Goal: Task Accomplishment & Management: Use online tool/utility

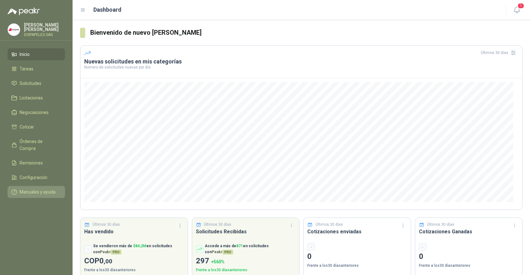
click at [35, 188] on span "Manuales y ayuda" at bounding box center [38, 191] width 36 height 7
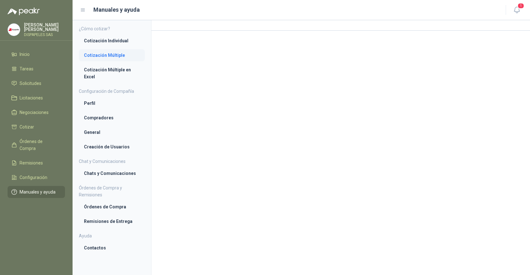
click at [108, 56] on li "Cotización Múltiple" at bounding box center [112, 55] width 56 height 7
click at [101, 71] on li "Cotización Múltiple en Excel" at bounding box center [112, 74] width 56 height 14
click at [20, 80] on span "Solicitudes" at bounding box center [31, 83] width 22 height 7
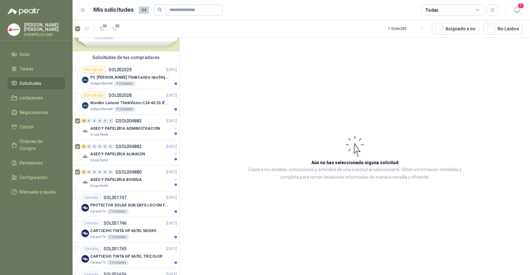
scroll to position [28, 0]
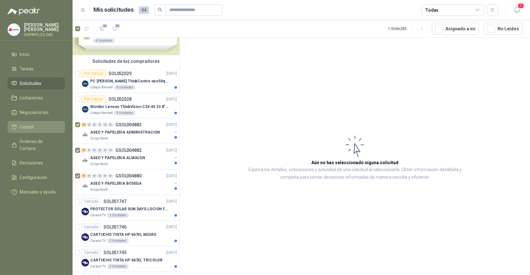
click at [29, 126] on span "Cotizar" at bounding box center [27, 126] width 15 height 7
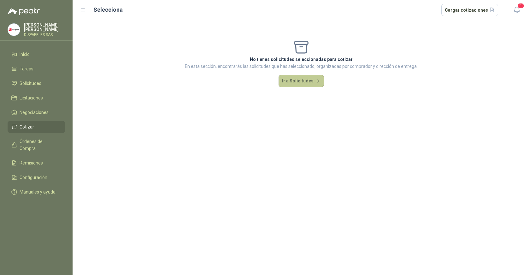
click at [303, 83] on button "Ir a Solicitudes" at bounding box center [301, 81] width 45 height 13
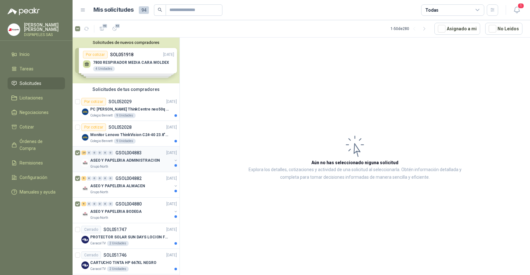
click at [136, 159] on p "ASEO Y PAPELERIA ADMINISTRACION" at bounding box center [125, 161] width 70 height 6
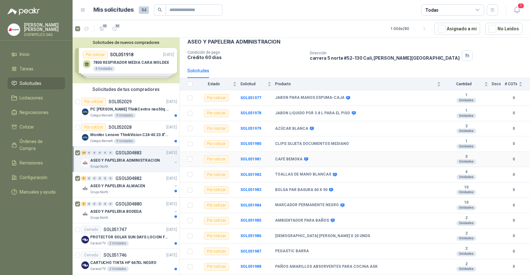
scroll to position [63, 0]
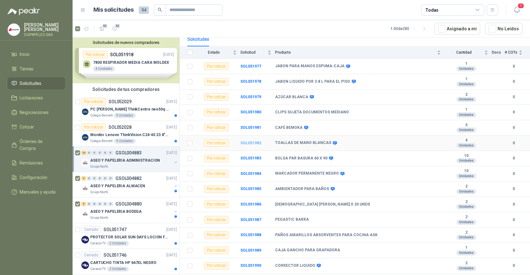
click at [252, 142] on b "SOL051982" at bounding box center [251, 143] width 21 height 4
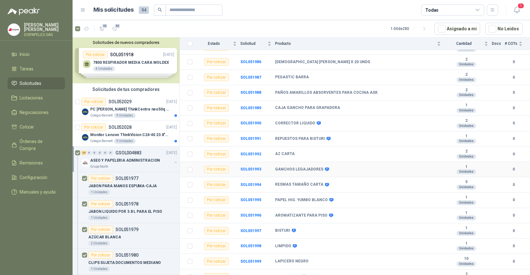
scroll to position [213, 0]
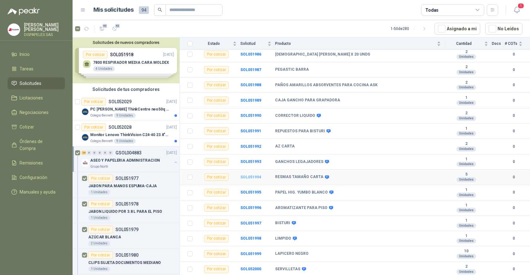
click at [254, 177] on b "SOL051994" at bounding box center [251, 177] width 21 height 4
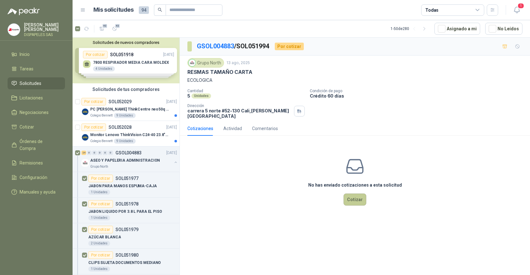
click at [359, 195] on button "Cotizar" at bounding box center [355, 199] width 23 height 12
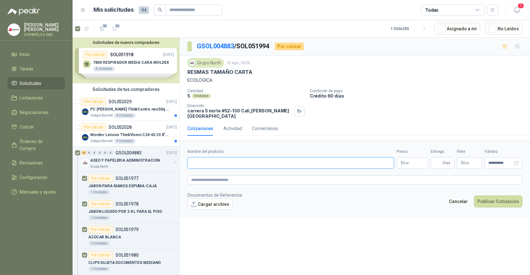
click at [323, 157] on input "Nombre del producto" at bounding box center [290, 162] width 207 height 11
type input "**********"
click at [409, 157] on p "$ 0 ,00" at bounding box center [413, 162] width 32 height 11
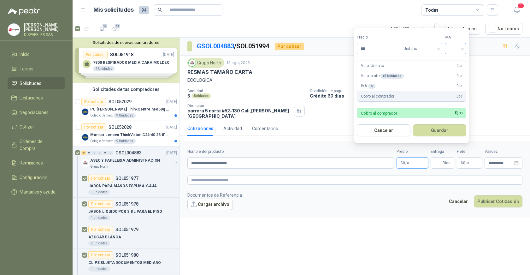
click at [462, 51] on input "search" at bounding box center [456, 47] width 14 height 9
click at [460, 62] on div "19%" at bounding box center [457, 61] width 12 height 7
click at [369, 47] on input "***" at bounding box center [379, 48] width 44 height 11
type input "********"
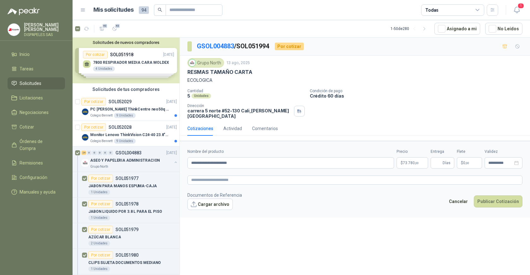
click at [428, 207] on form "**********" at bounding box center [355, 179] width 350 height 76
click at [450, 159] on span "Días" at bounding box center [447, 163] width 8 height 11
type input "*"
click at [443, 192] on footer "Documentos de Referencia Cargar archivo Cancelar Publicar Cotización" at bounding box center [354, 201] width 335 height 18
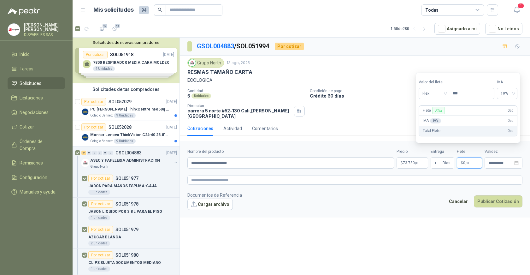
click at [473, 157] on p "$ 0 ,00" at bounding box center [469, 162] width 25 height 11
click at [467, 181] on form "**********" at bounding box center [355, 179] width 350 height 76
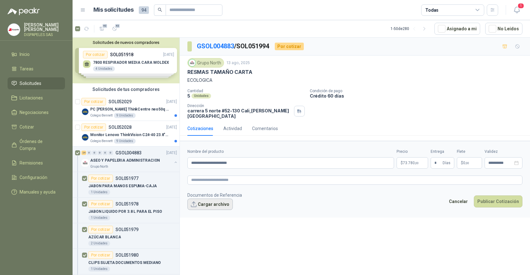
click at [214, 199] on button "Cargar archivo" at bounding box center [209, 204] width 45 height 11
click at [502, 198] on button "Publicar Cotización" at bounding box center [498, 201] width 49 height 12
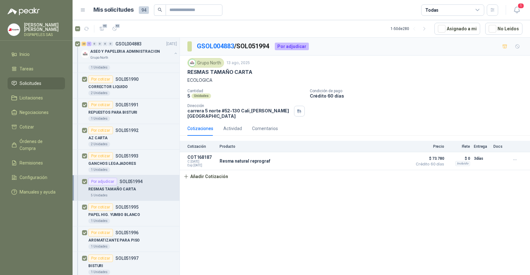
scroll to position [442, 0]
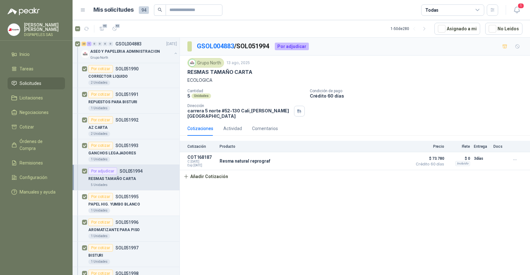
click at [128, 204] on p "PAPEL HIG. YUMBO BLANCO" at bounding box center [114, 204] width 52 height 6
click at [107, 204] on p "PAPEL HIG. YUMBO BLANCO" at bounding box center [114, 204] width 52 height 6
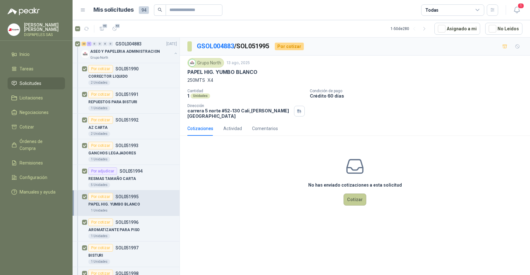
click at [358, 193] on button "Cotizar" at bounding box center [355, 199] width 23 height 12
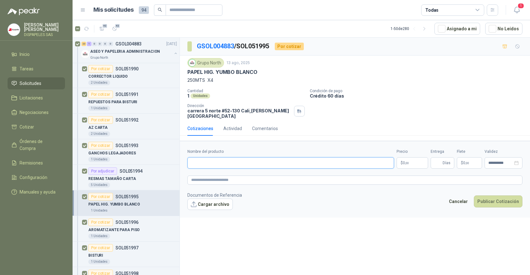
click at [261, 159] on input "Nombre del producto" at bounding box center [290, 162] width 207 height 11
type input "**********"
click at [422, 157] on p "$ 0 ,00" at bounding box center [413, 162] width 32 height 11
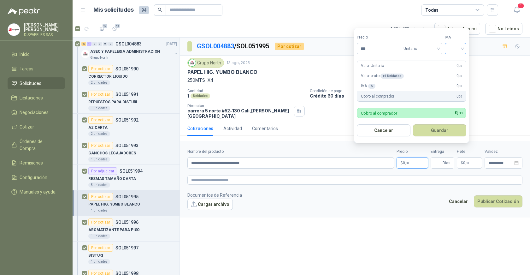
click at [460, 47] on input "search" at bounding box center [456, 47] width 14 height 9
click at [455, 61] on div "19%" at bounding box center [457, 61] width 12 height 7
click at [414, 158] on p "$ 0 ,00" at bounding box center [413, 162] width 32 height 11
click at [386, 44] on input "***" at bounding box center [379, 48] width 44 height 11
type input "********"
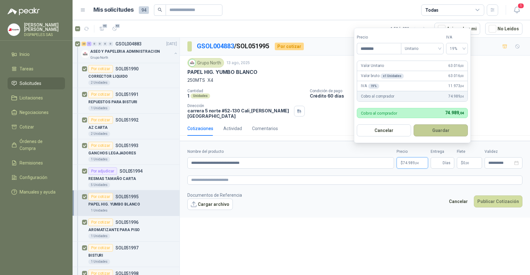
click at [430, 131] on button "Guardar" at bounding box center [441, 130] width 54 height 12
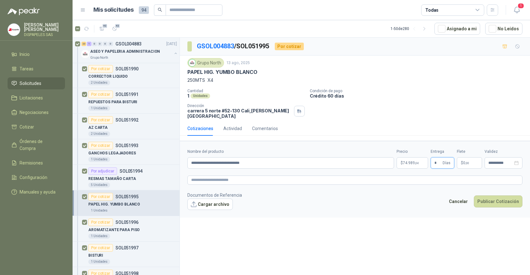
type input "*"
click at [455, 185] on form "**********" at bounding box center [355, 179] width 350 height 76
click at [500, 197] on button "Publicar Cotización" at bounding box center [498, 201] width 49 height 12
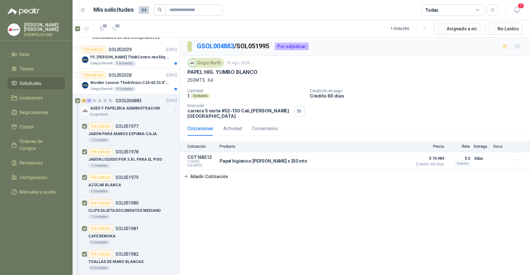
scroll to position [63, 0]
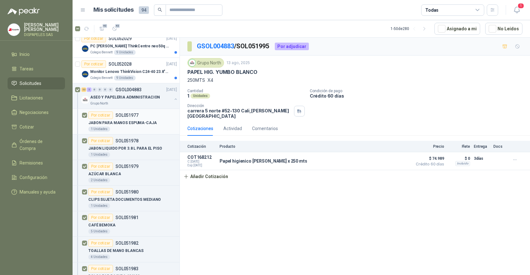
click at [122, 123] on p "JABON PARA MANOS ESPUMA-CAJA" at bounding box center [122, 123] width 68 height 6
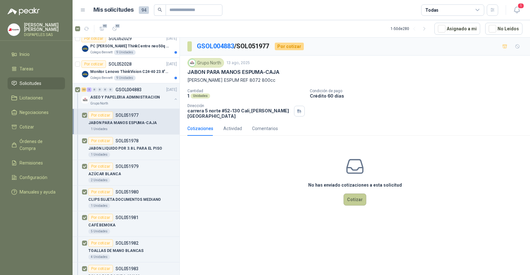
click at [351, 197] on button "Cotizar" at bounding box center [355, 199] width 23 height 12
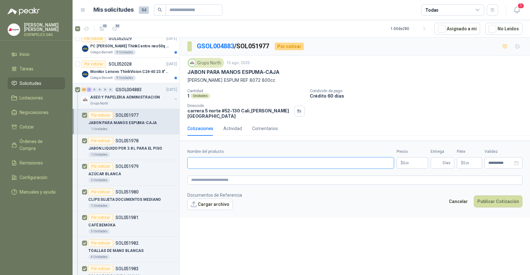
click at [295, 160] on input "Nombre del producto" at bounding box center [290, 162] width 207 height 11
type input "**********"
click at [404, 161] on span "0 ,00" at bounding box center [406, 163] width 6 height 4
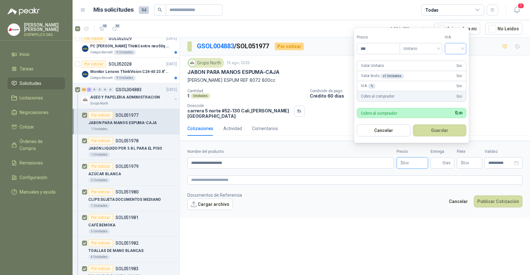
click at [466, 48] on div at bounding box center [455, 48] width 21 height 11
click at [460, 59] on div "19%" at bounding box center [457, 61] width 12 height 7
click at [368, 49] on input "***" at bounding box center [379, 48] width 44 height 11
type input "********"
click at [434, 132] on button "Guardar" at bounding box center [441, 130] width 54 height 12
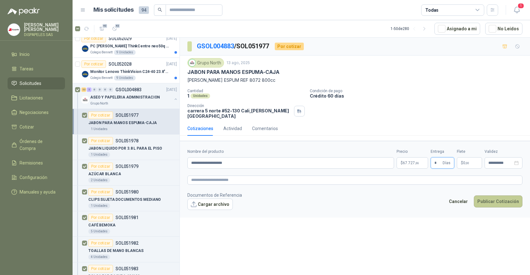
type input "*"
click at [498, 198] on button "Publicar Cotización" at bounding box center [498, 201] width 49 height 12
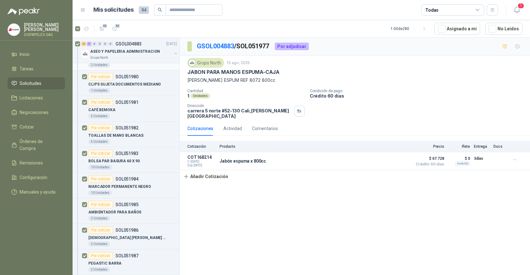
scroll to position [189, 0]
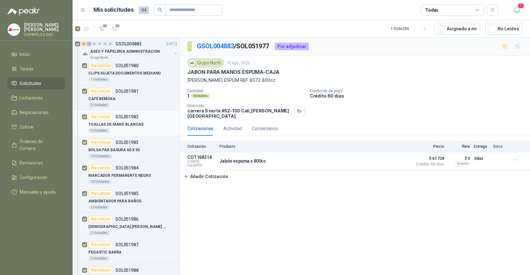
click at [126, 123] on p "TOALLAS DE MANO BLANCAS" at bounding box center [115, 125] width 55 height 6
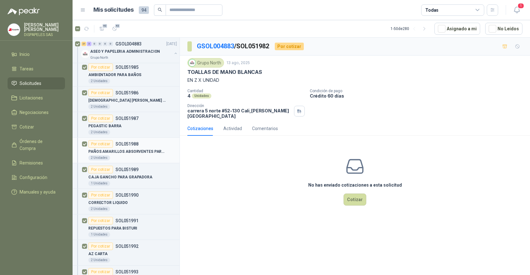
scroll to position [347, 0]
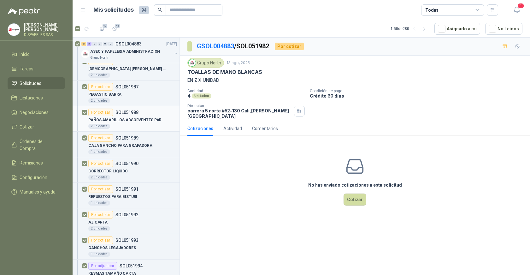
click at [134, 123] on p "PAÑOS AMARILLOS ABSORVENTES PARA COCINA ASK" at bounding box center [127, 120] width 79 height 6
